Goal: Navigation & Orientation: Understand site structure

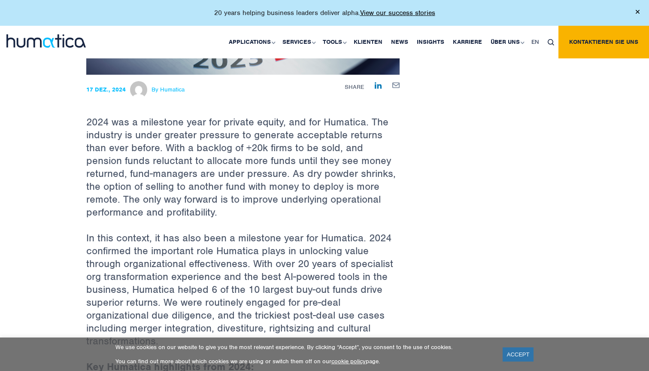
scroll to position [205, 0]
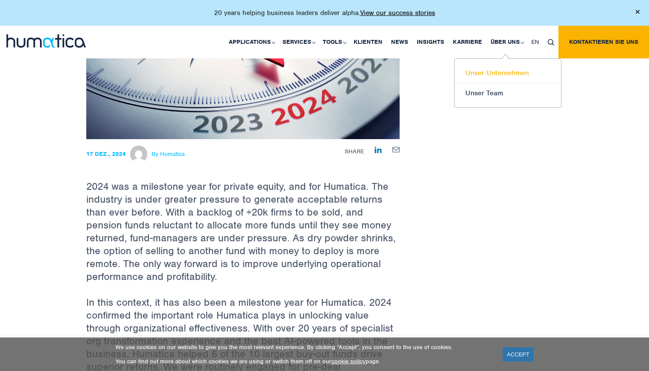
click at [501, 72] on link "Unser Unternehmen" at bounding box center [507, 73] width 106 height 20
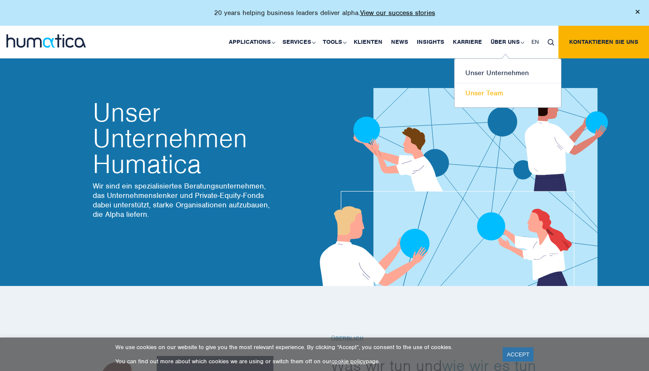
click at [496, 94] on link "Unser Team" at bounding box center [507, 93] width 106 height 20
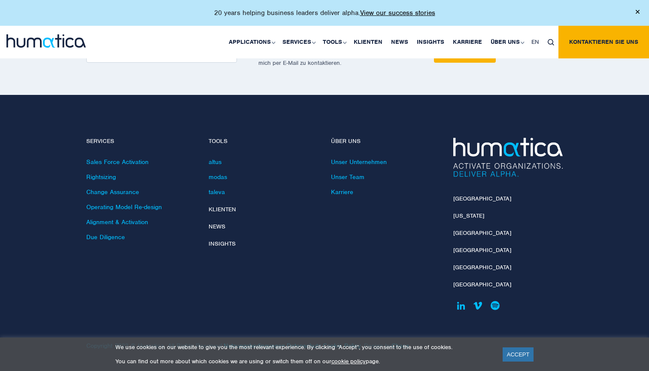
scroll to position [1233, 0]
click at [218, 206] on link "Klienten" at bounding box center [222, 209] width 27 height 7
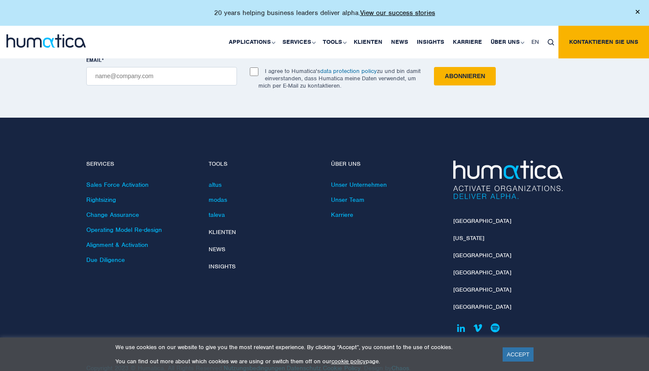
scroll to position [1817, 0]
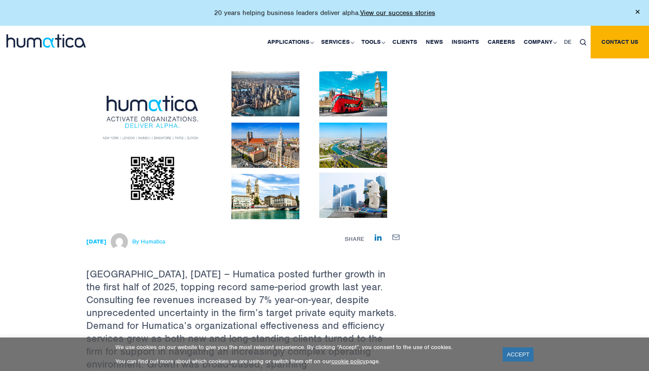
scroll to position [62, 0]
